Goal: Task Accomplishment & Management: Manage account settings

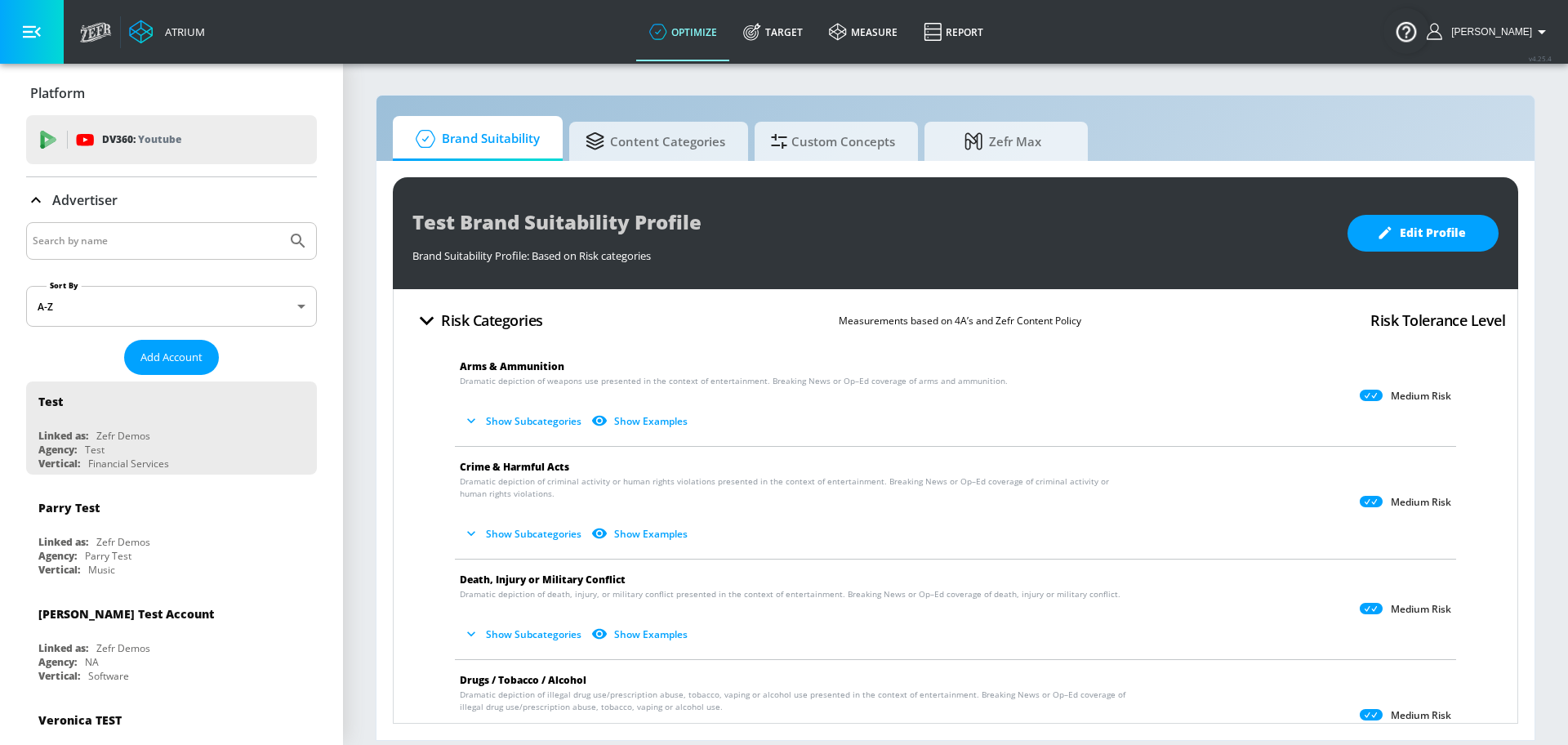
click at [190, 239] on input "Search by name" at bounding box center [156, 240] width 248 height 21
type input "erath"
click at [280, 223] on button "Submit Search" at bounding box center [298, 241] width 36 height 36
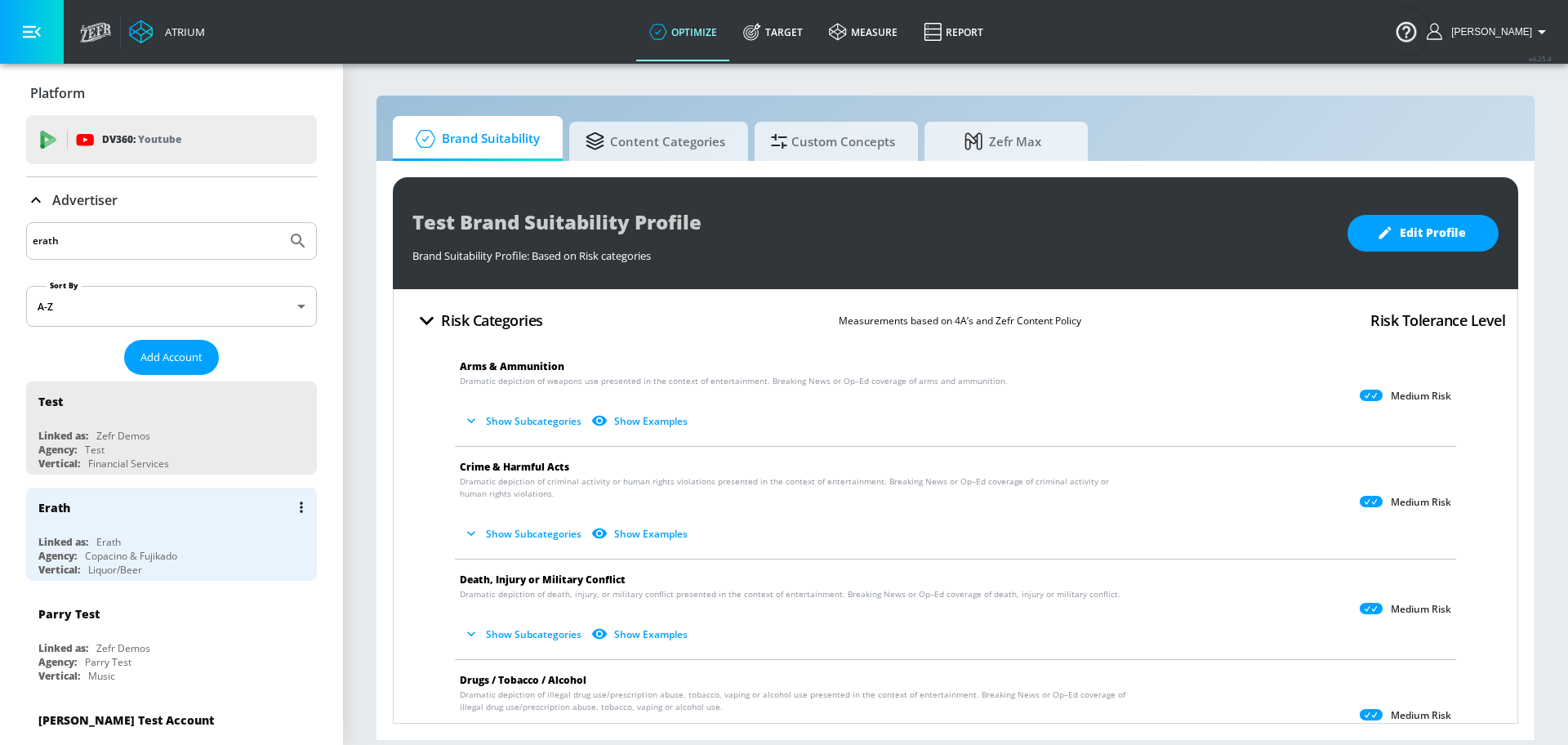
click at [115, 543] on div "Erath" at bounding box center [108, 542] width 24 height 14
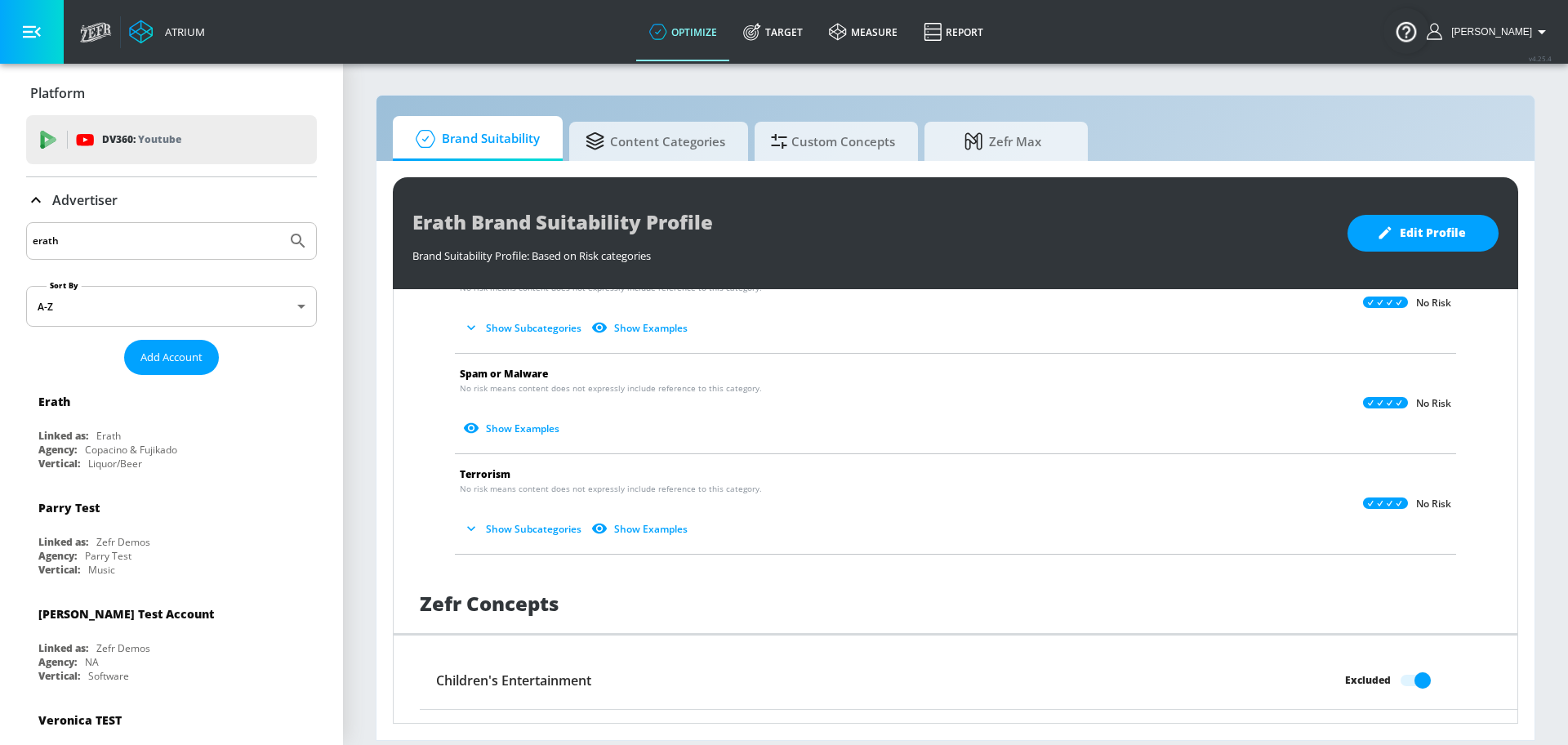
scroll to position [1268, 0]
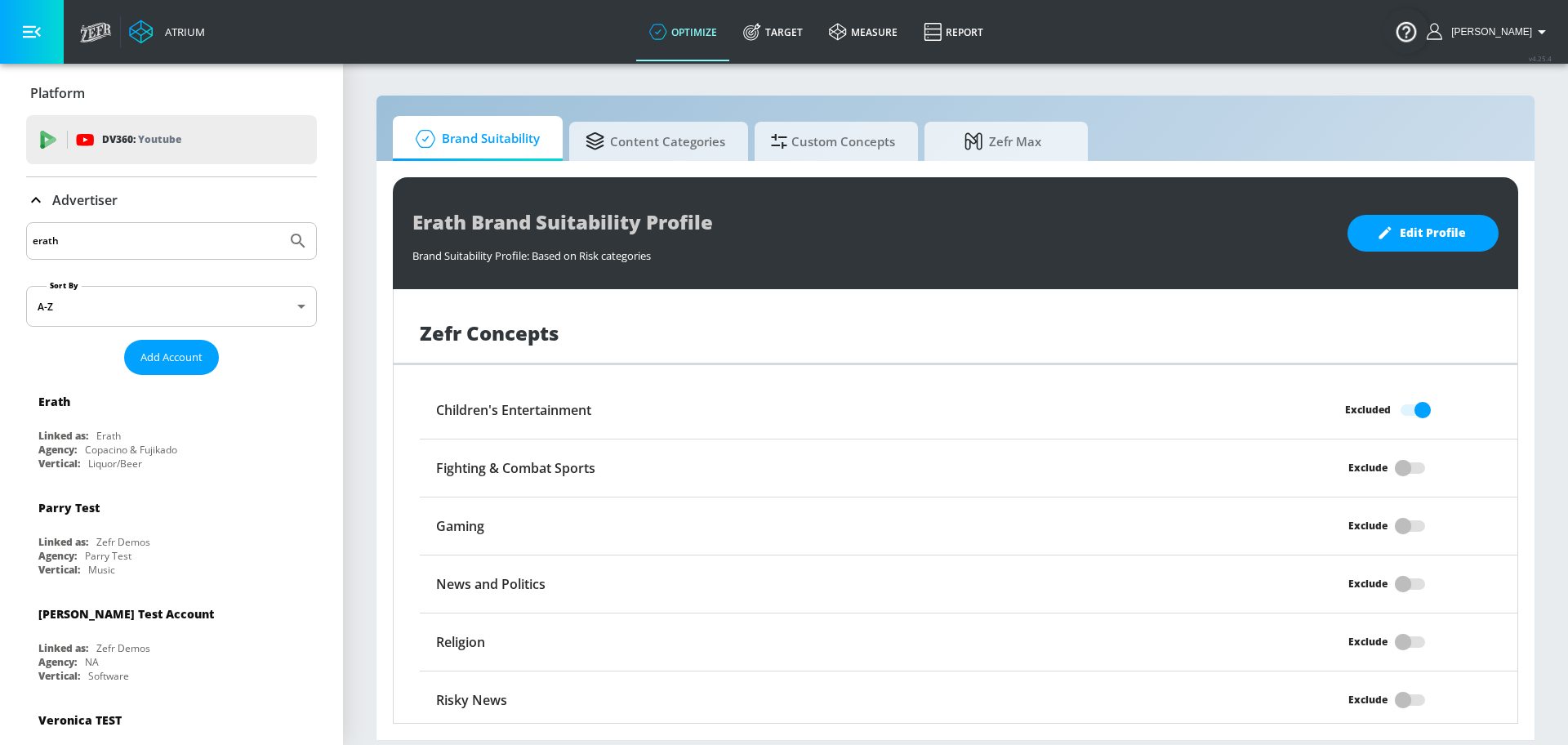
click at [1425, 693] on div "Exclude" at bounding box center [1380, 700] width 275 height 31
click at [1434, 224] on span "Edit Profile" at bounding box center [1422, 233] width 86 height 21
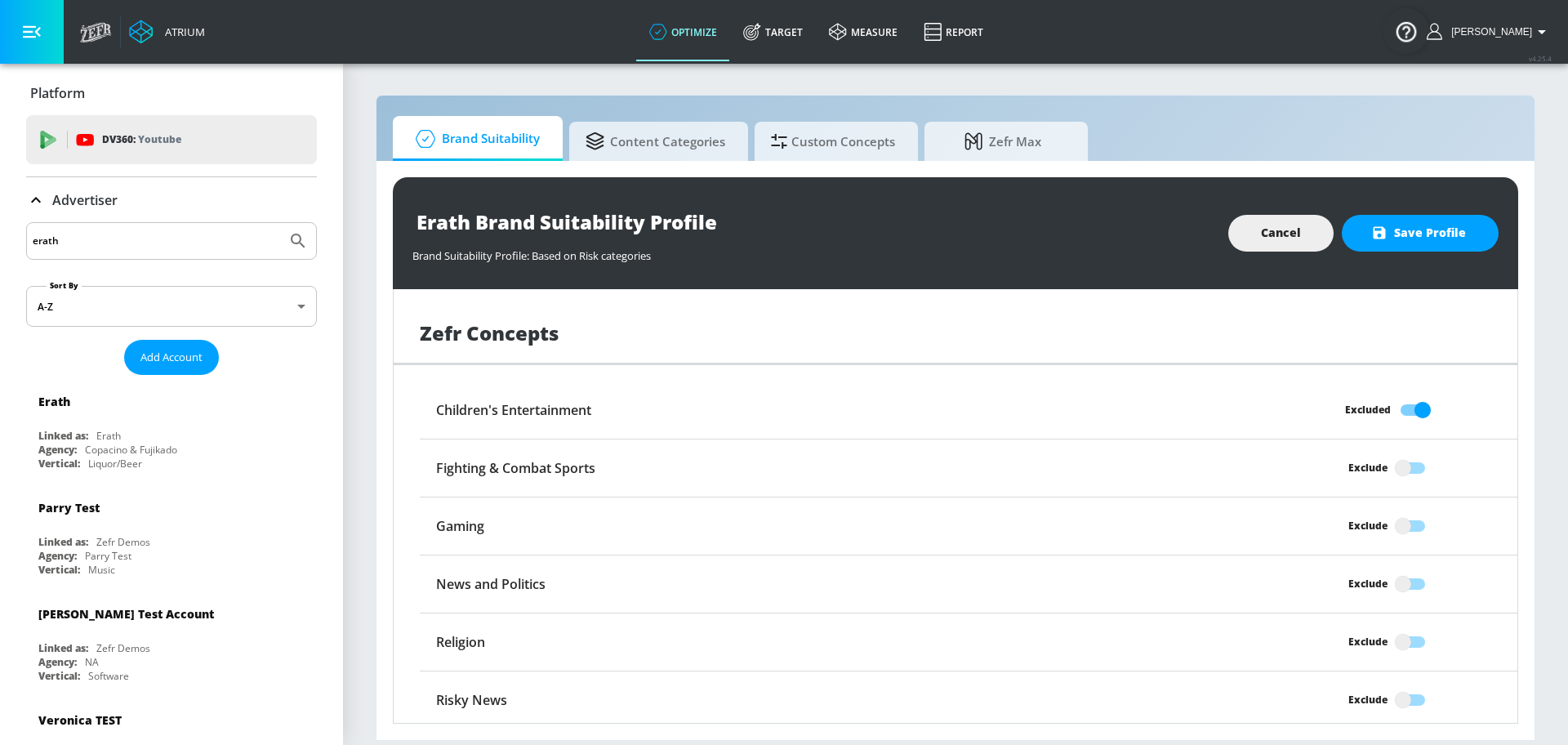
click at [1400, 693] on input "Exclude" at bounding box center [1403, 700] width 93 height 31
checkbox input "true"
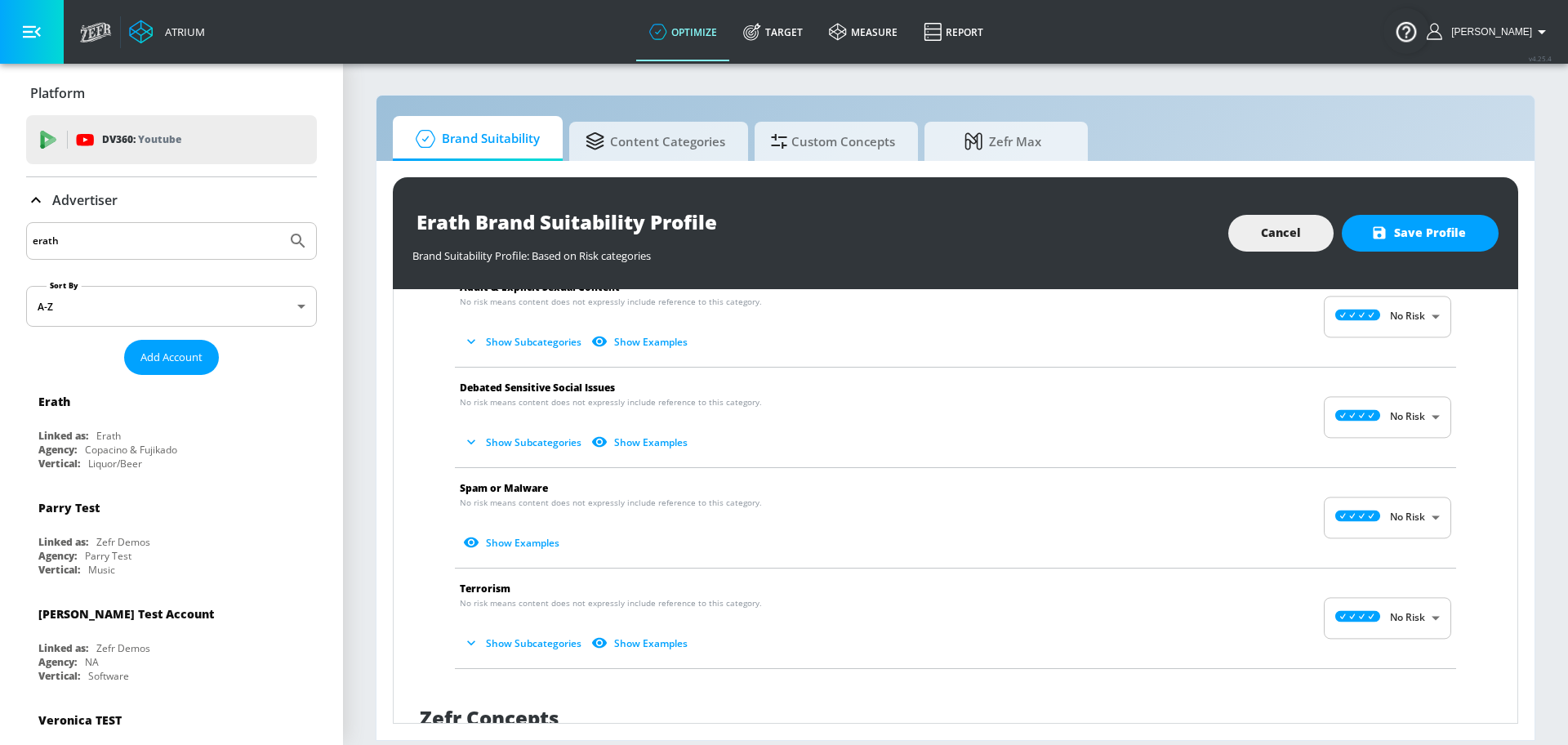
scroll to position [740, 0]
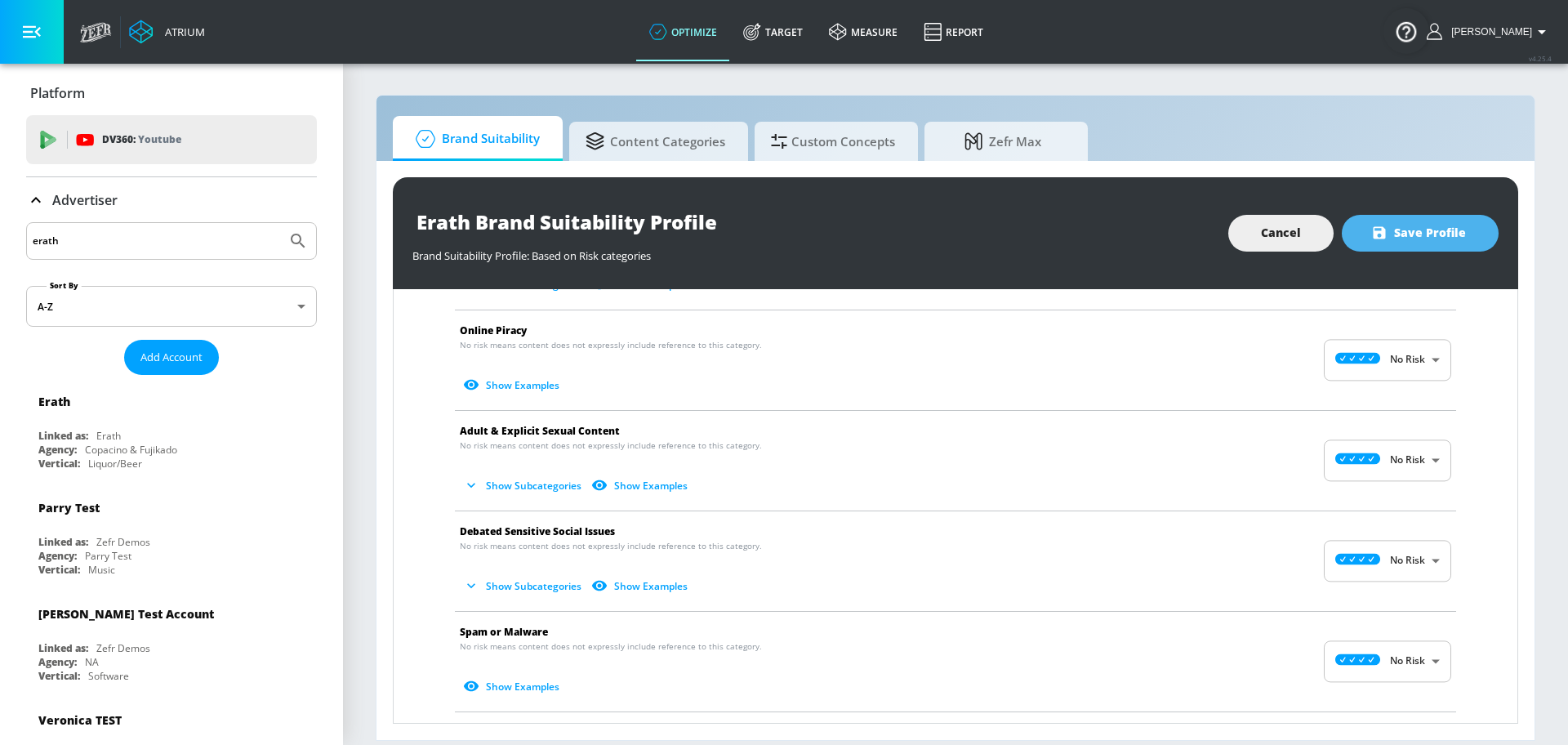
click at [1421, 224] on span "Save Profile" at bounding box center [1420, 233] width 91 height 21
